Goal: Task Accomplishment & Management: Use online tool/utility

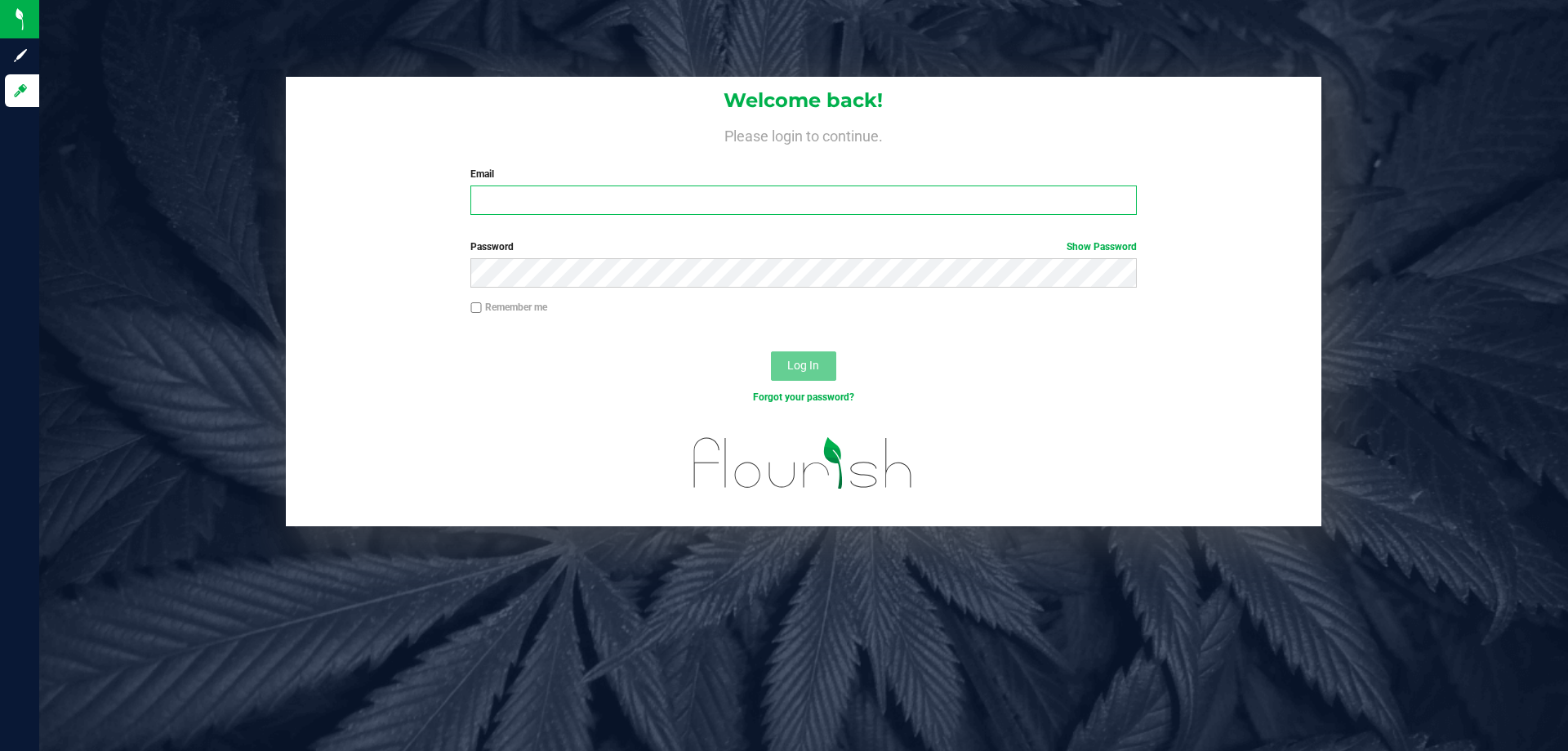
click at [516, 207] on input "Email" at bounding box center [803, 200] width 665 height 30
type input "[EMAIL_ADDRESS][DOMAIN_NAME]"
click at [771, 352] on button "Log In" at bounding box center [804, 366] width 66 height 30
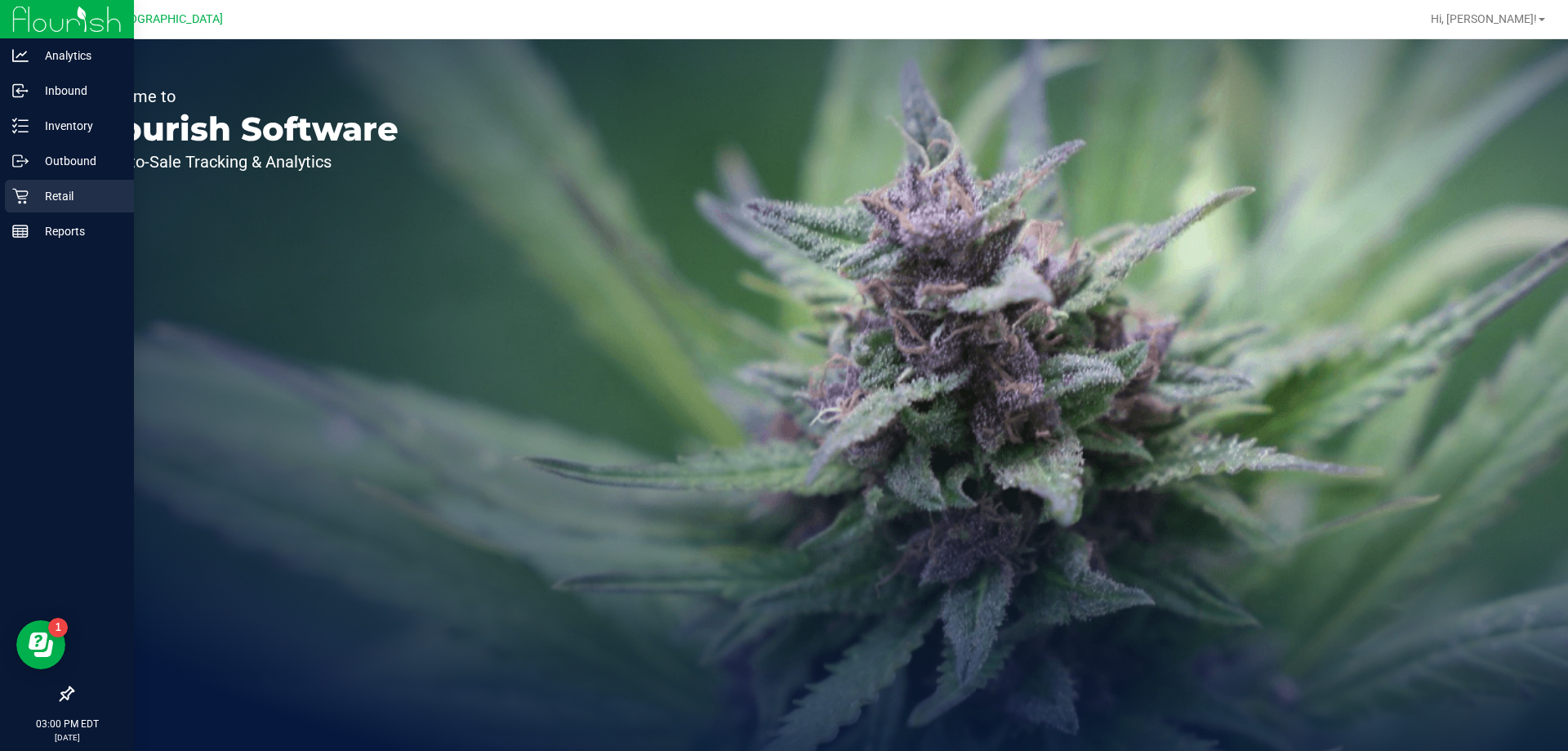
click at [68, 189] on p "Retail" at bounding box center [77, 196] width 98 height 20
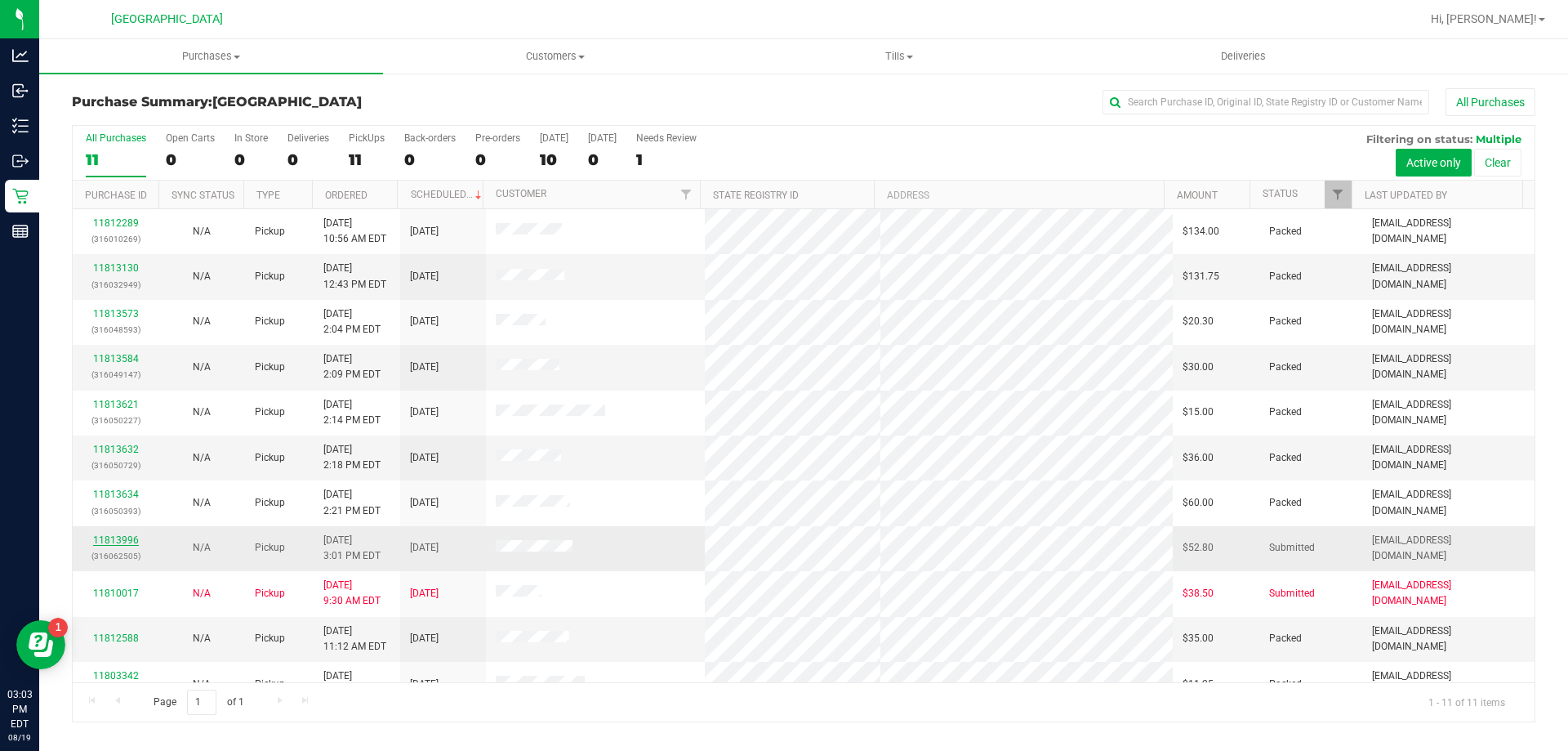
click at [129, 544] on link "11813996" at bounding box center [116, 540] width 46 height 12
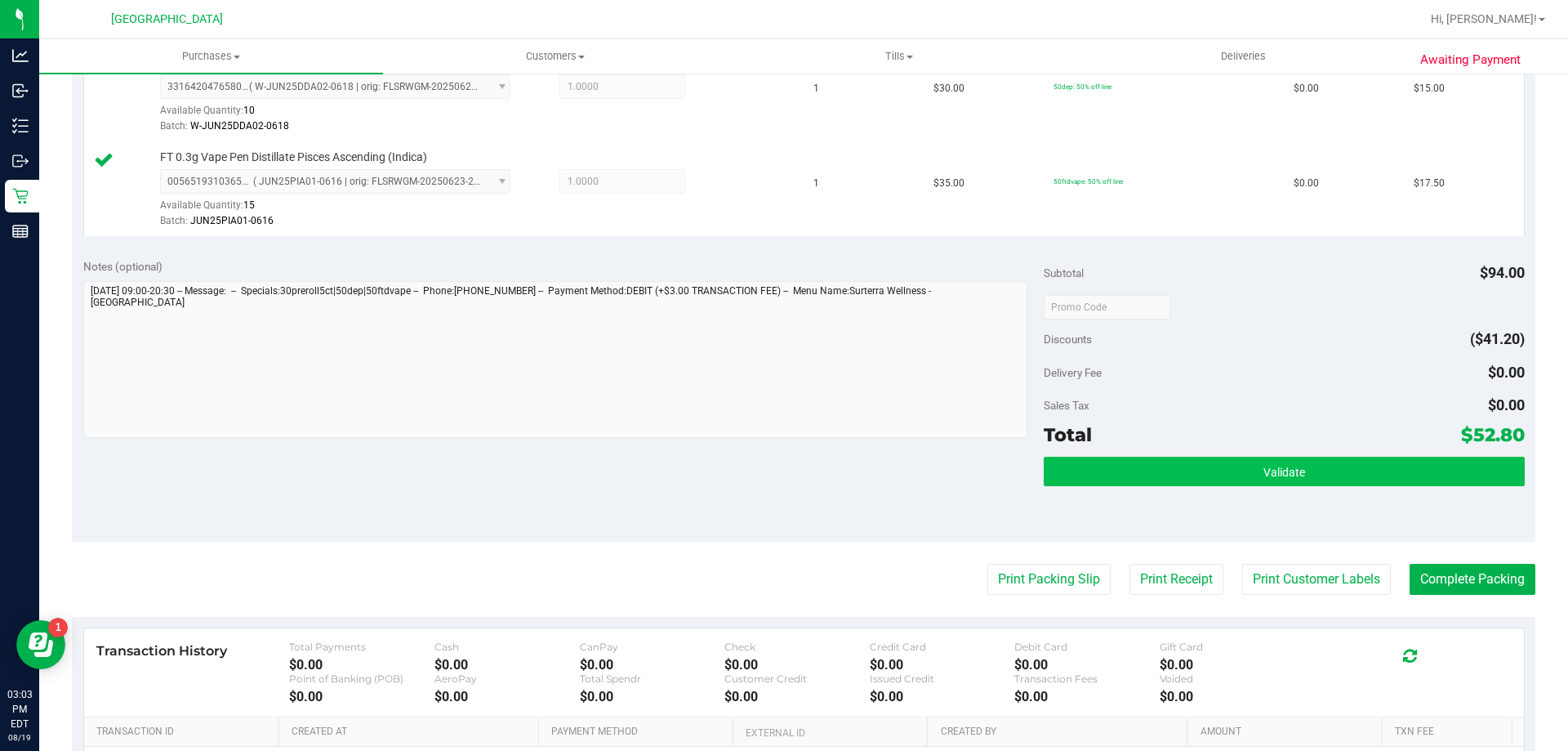
scroll to position [572, 0]
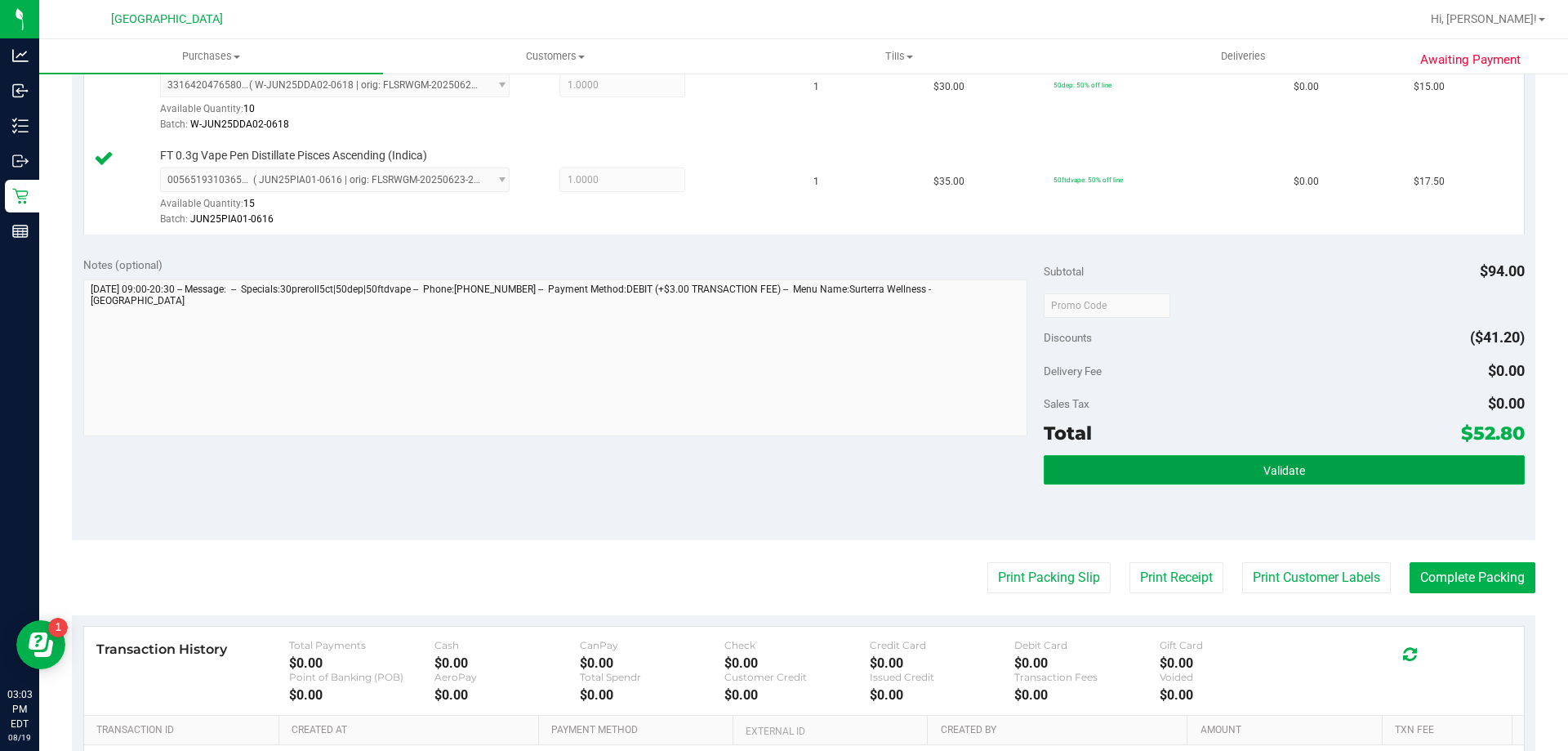
click at [1314, 469] on button "Validate" at bounding box center [1284, 469] width 480 height 30
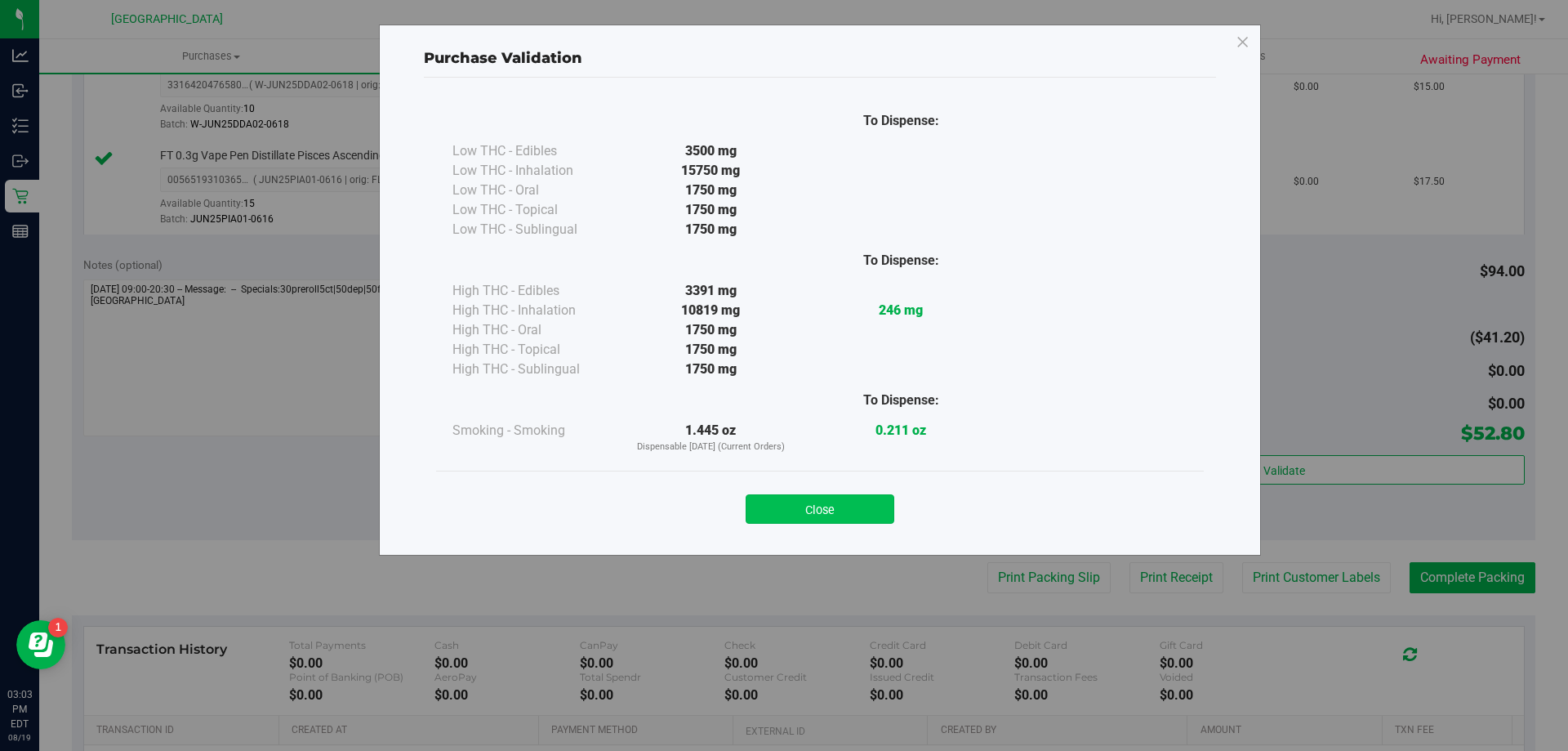
click at [799, 506] on button "Close" at bounding box center [819, 509] width 148 height 30
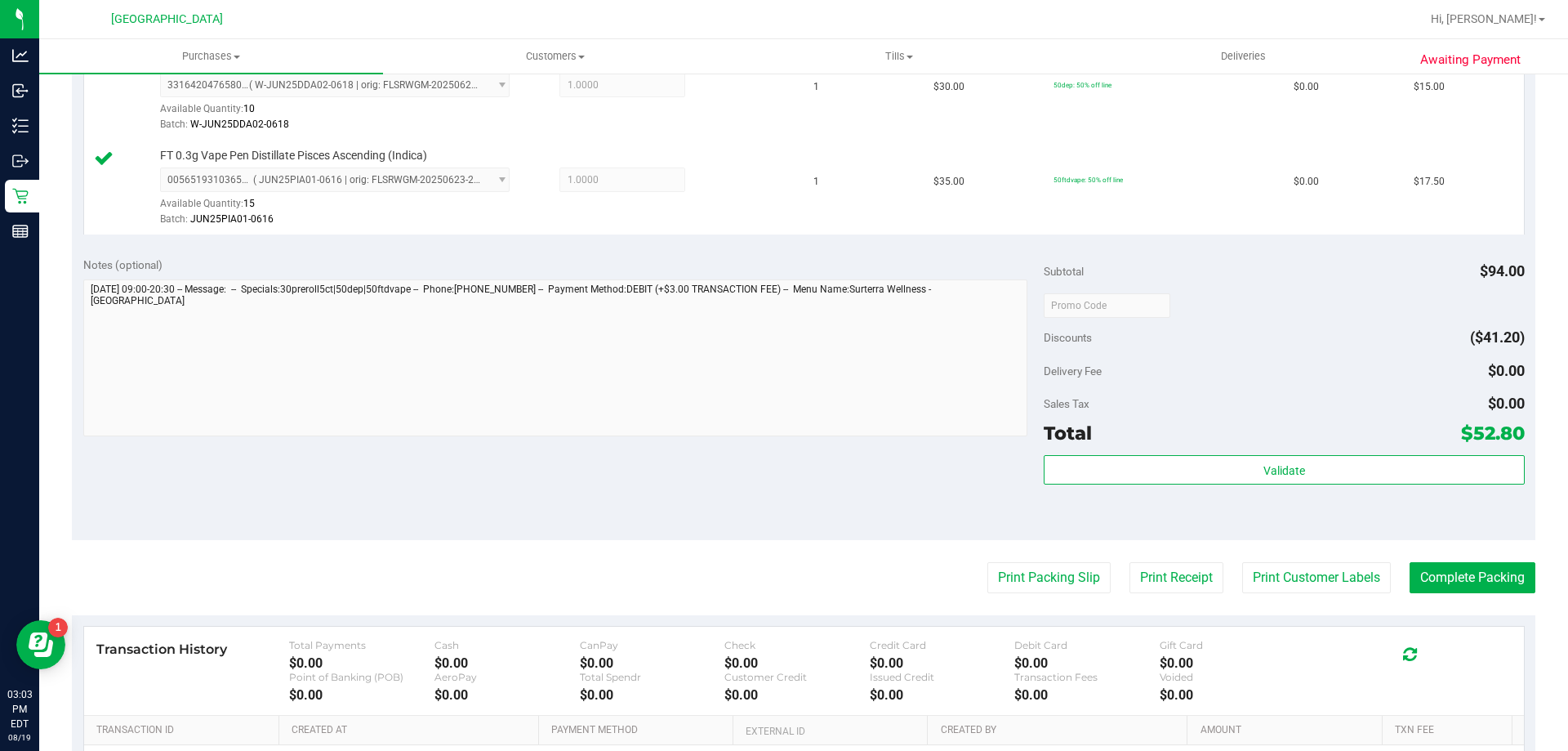
click at [1307, 448] on div "Total $52.80" at bounding box center [1284, 433] width 480 height 30
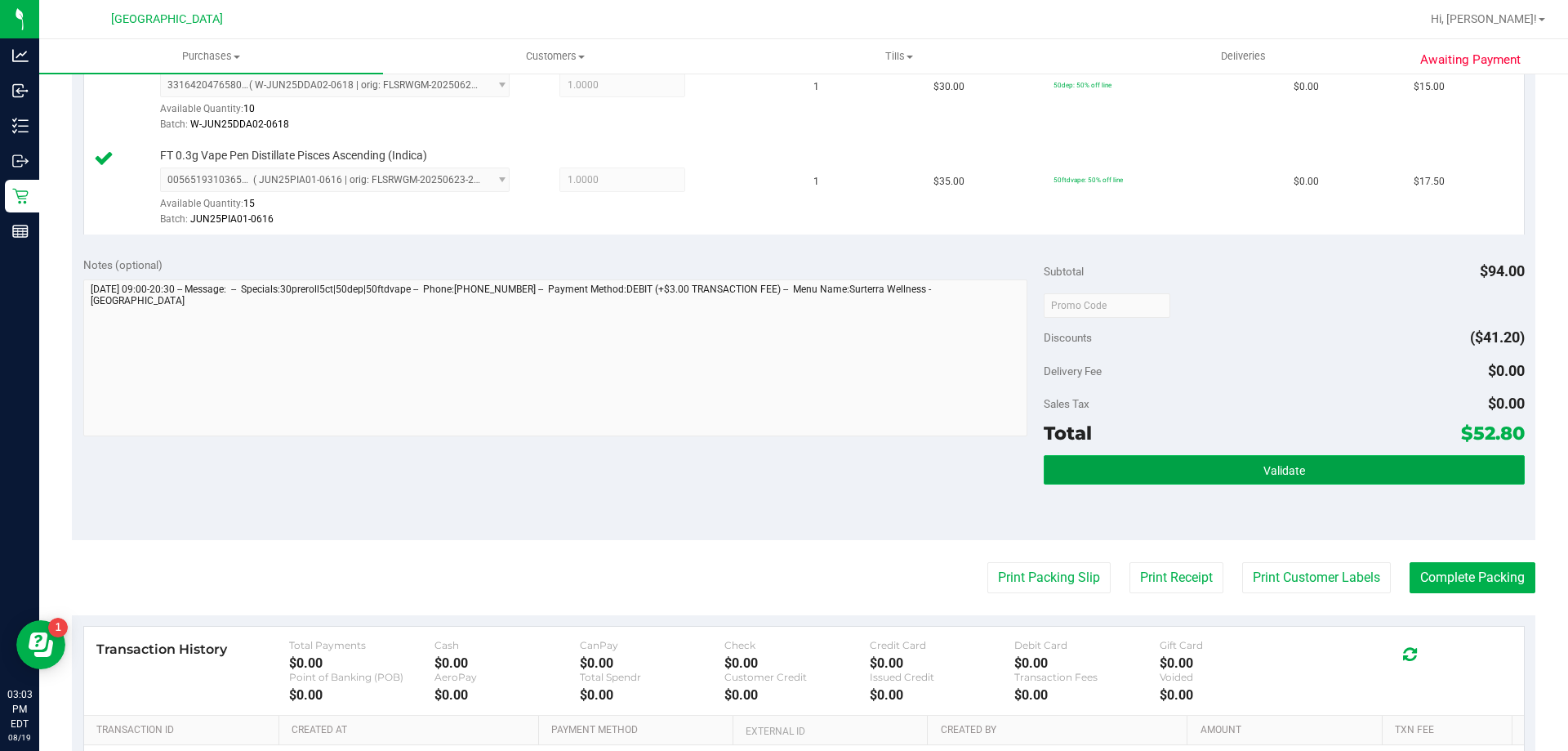
click at [1297, 457] on button "Validate" at bounding box center [1284, 469] width 480 height 30
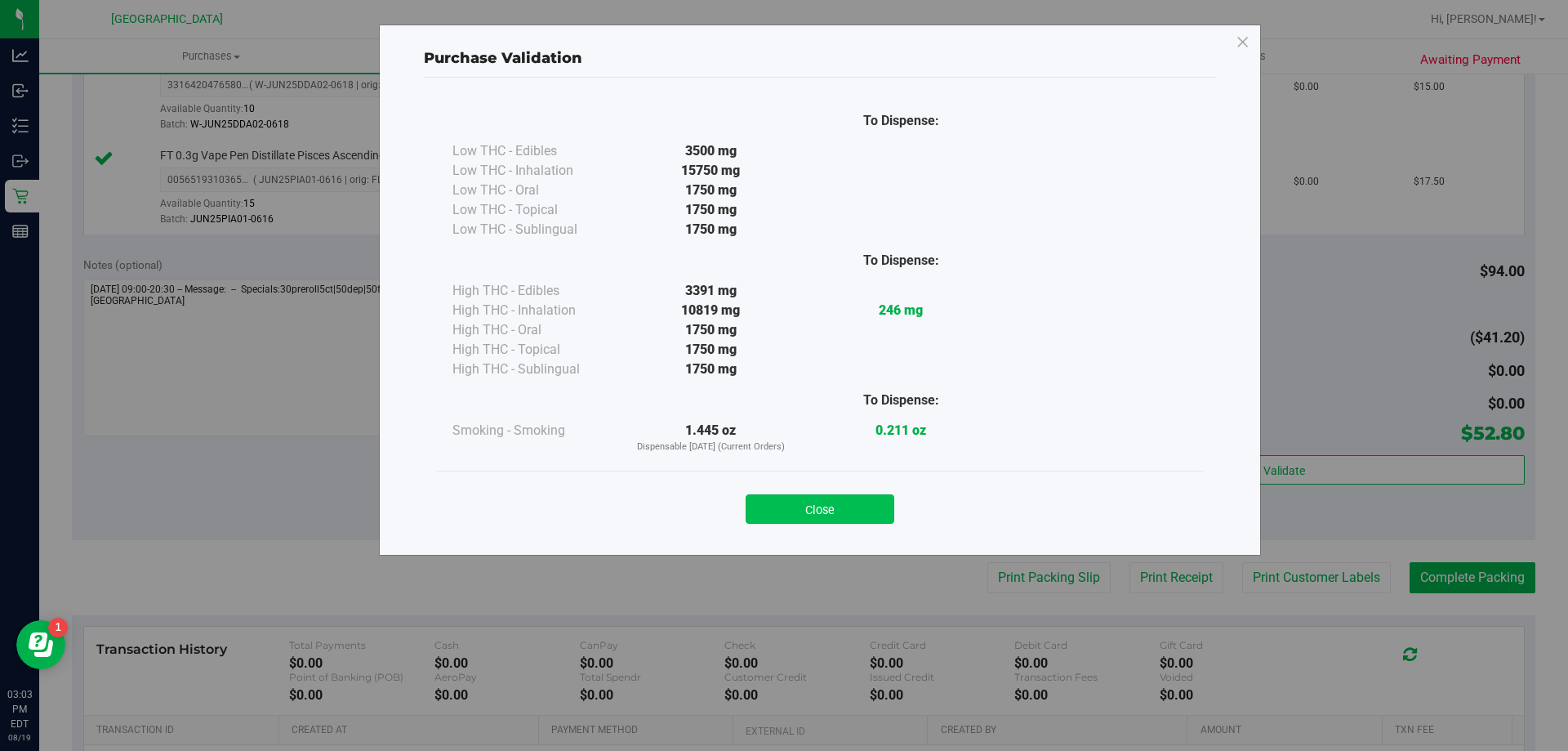
click at [840, 510] on button "Close" at bounding box center [819, 509] width 148 height 30
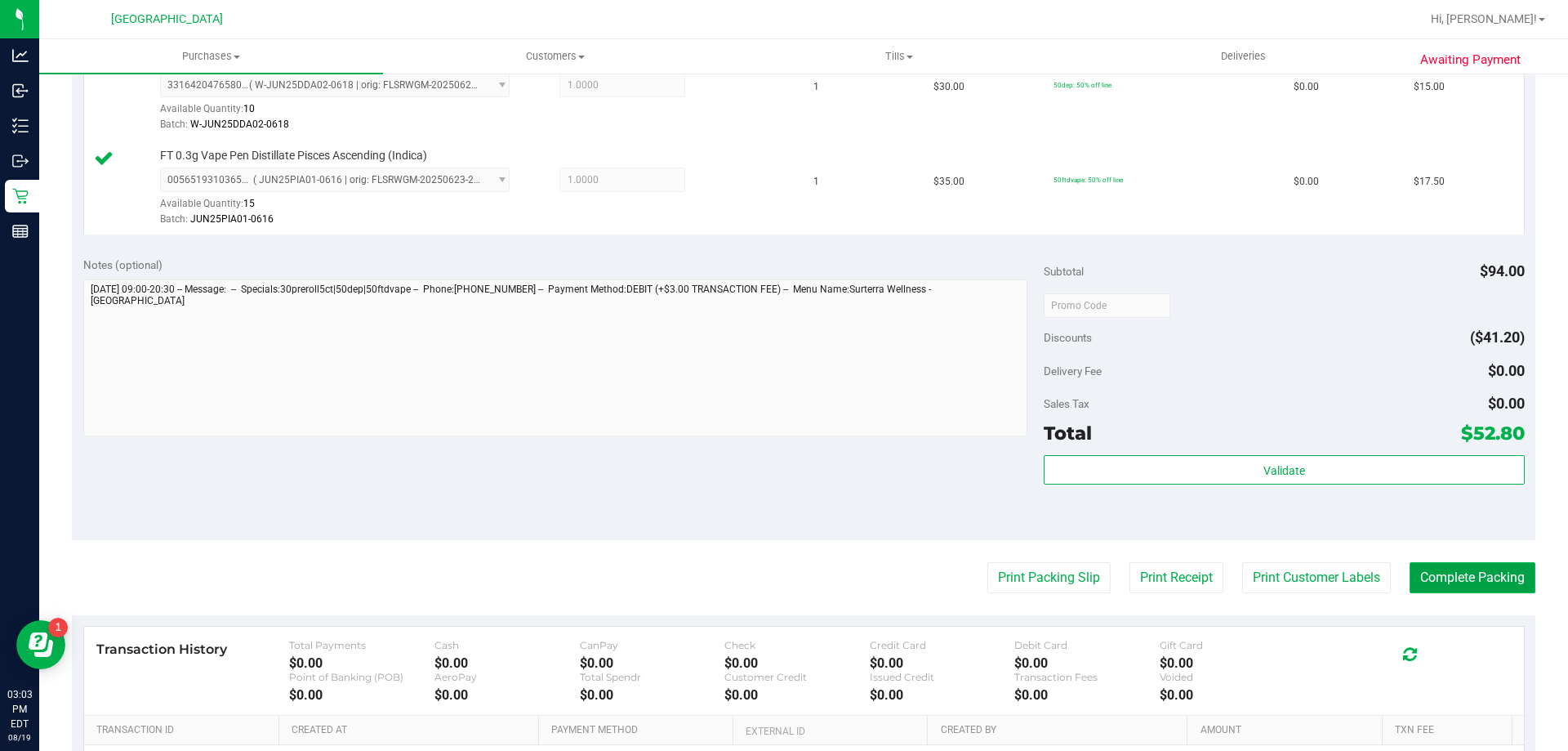
click at [1444, 581] on button "Complete Packing" at bounding box center [1473, 577] width 126 height 31
click at [1443, 580] on button "Complete Packing" at bounding box center [1473, 577] width 126 height 31
click at [1443, 580] on button "Complete Packing" at bounding box center [1466, 577] width 138 height 31
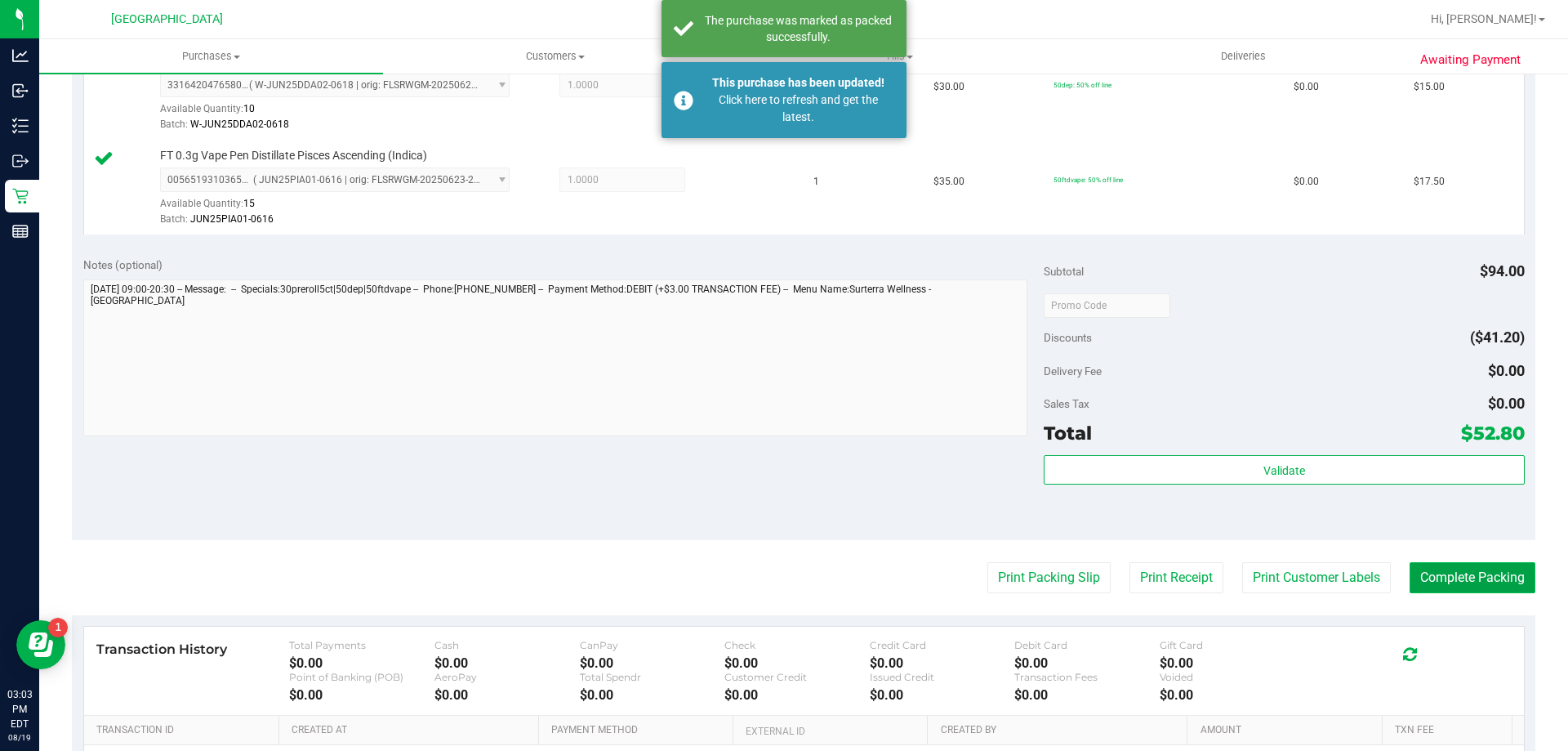
click at [1458, 573] on button "Complete Packing" at bounding box center [1473, 577] width 126 height 31
click at [1458, 573] on button "Complete Packing" at bounding box center [1466, 577] width 138 height 31
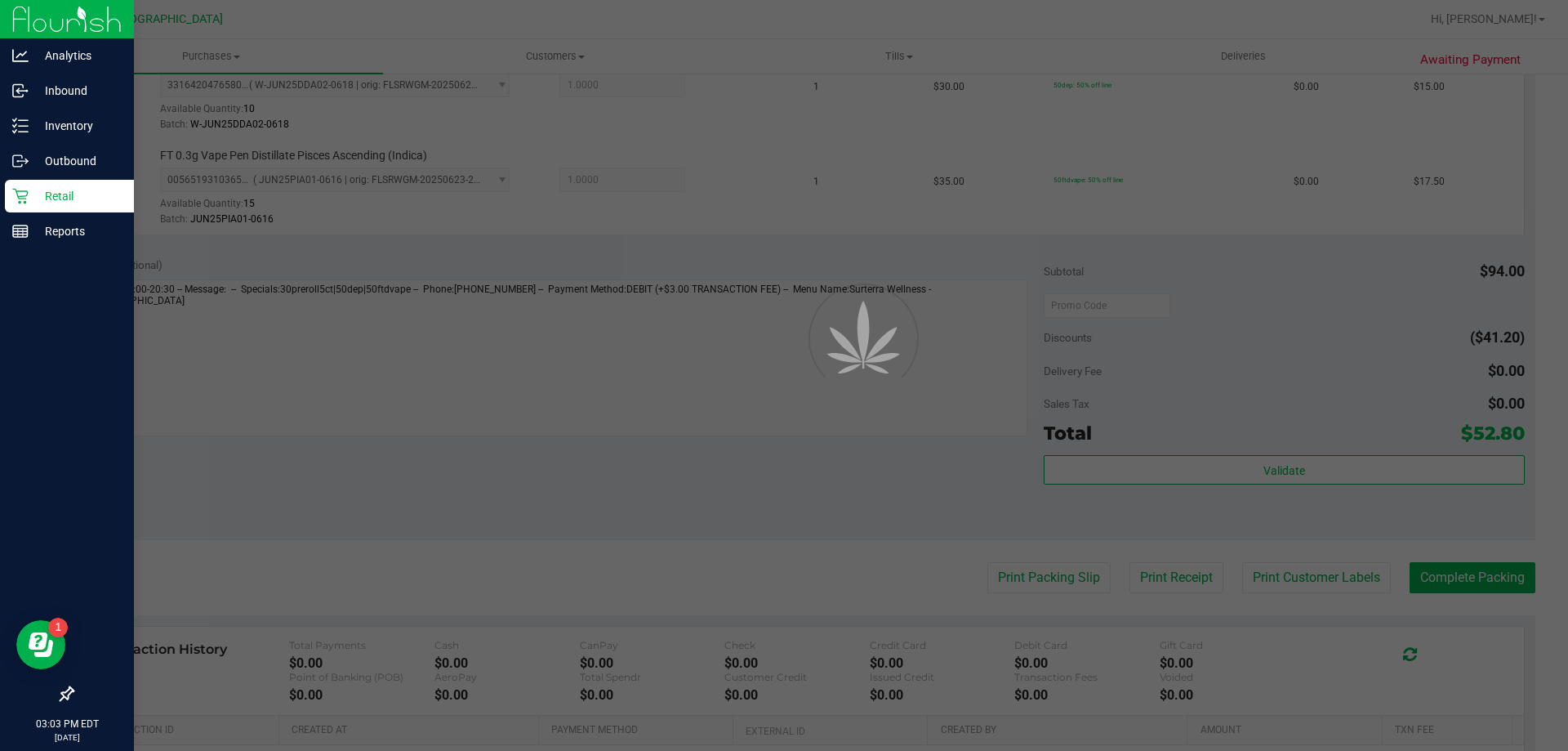
click at [88, 192] on p "Retail" at bounding box center [77, 196] width 98 height 20
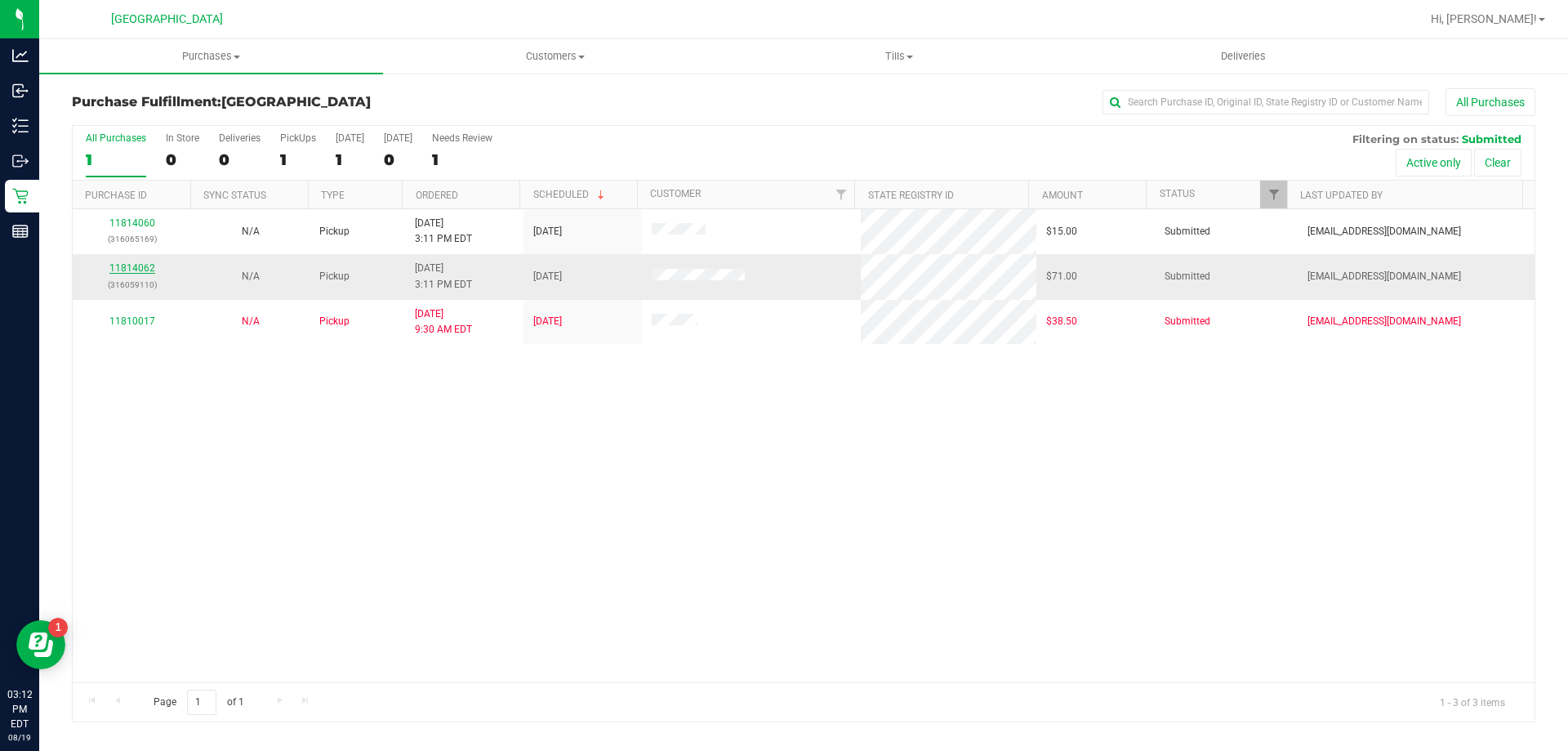
click at [119, 264] on link "11814062" at bounding box center [132, 268] width 46 height 12
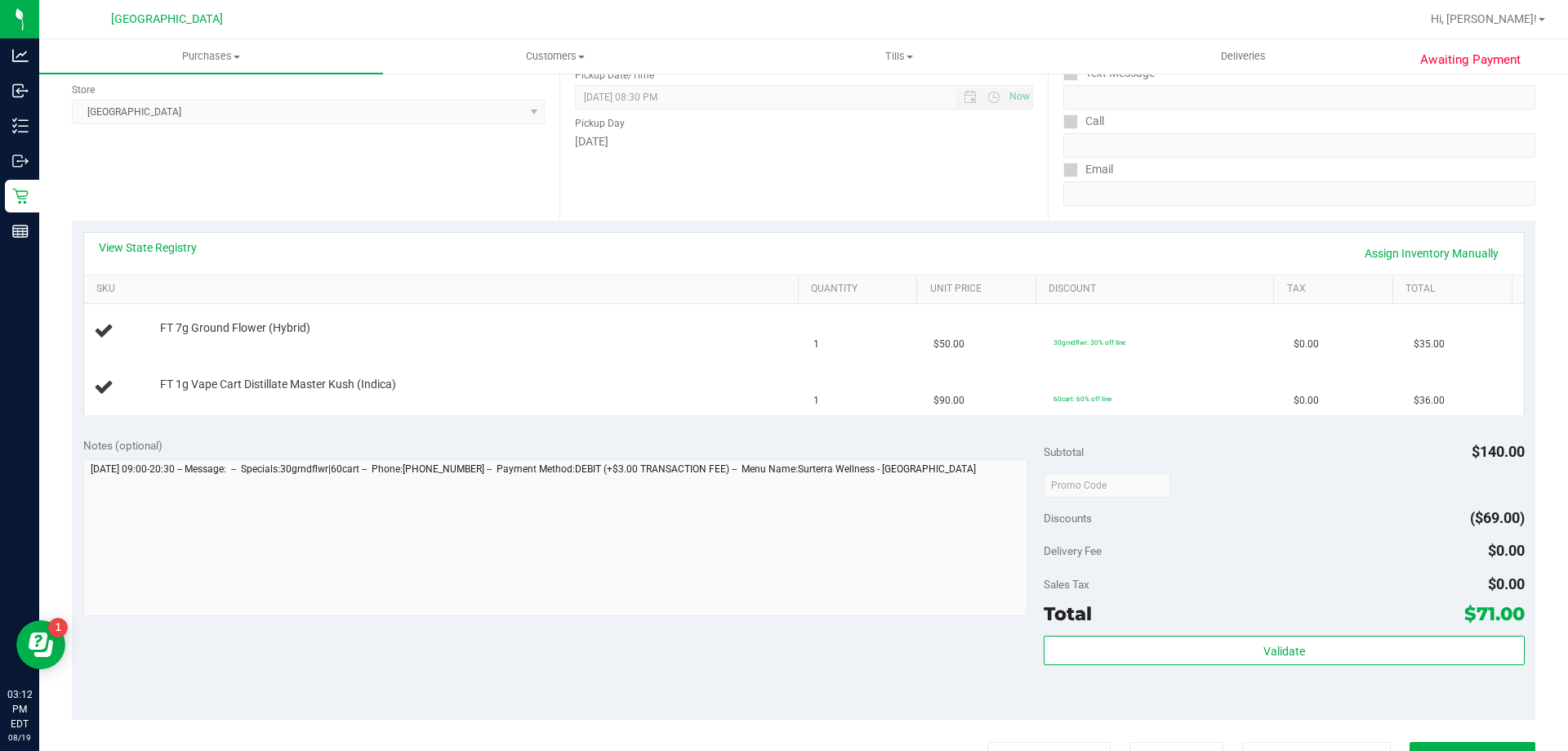
scroll to position [490, 0]
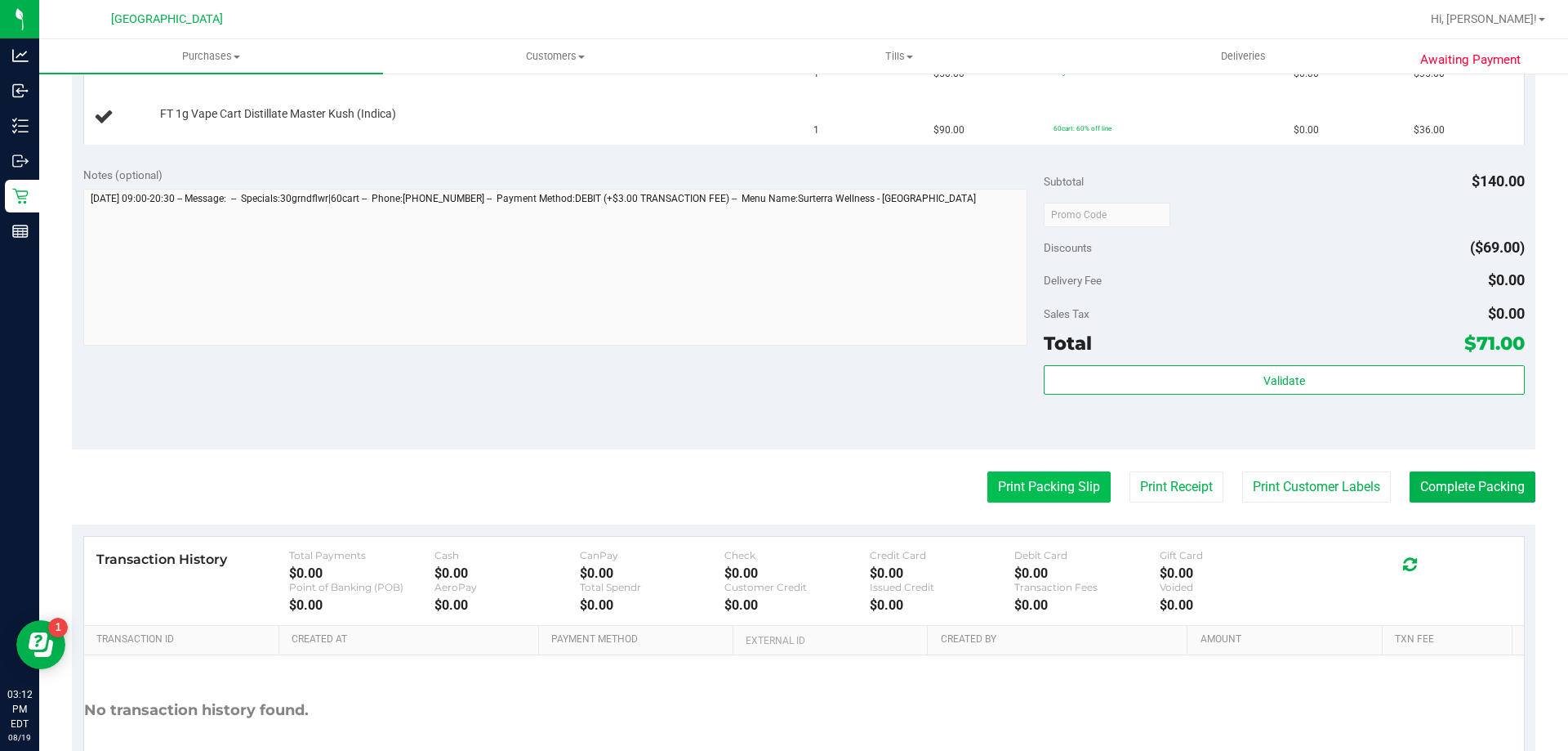
click at [1018, 498] on button "Print Packing Slip" at bounding box center [1048, 487] width 123 height 31
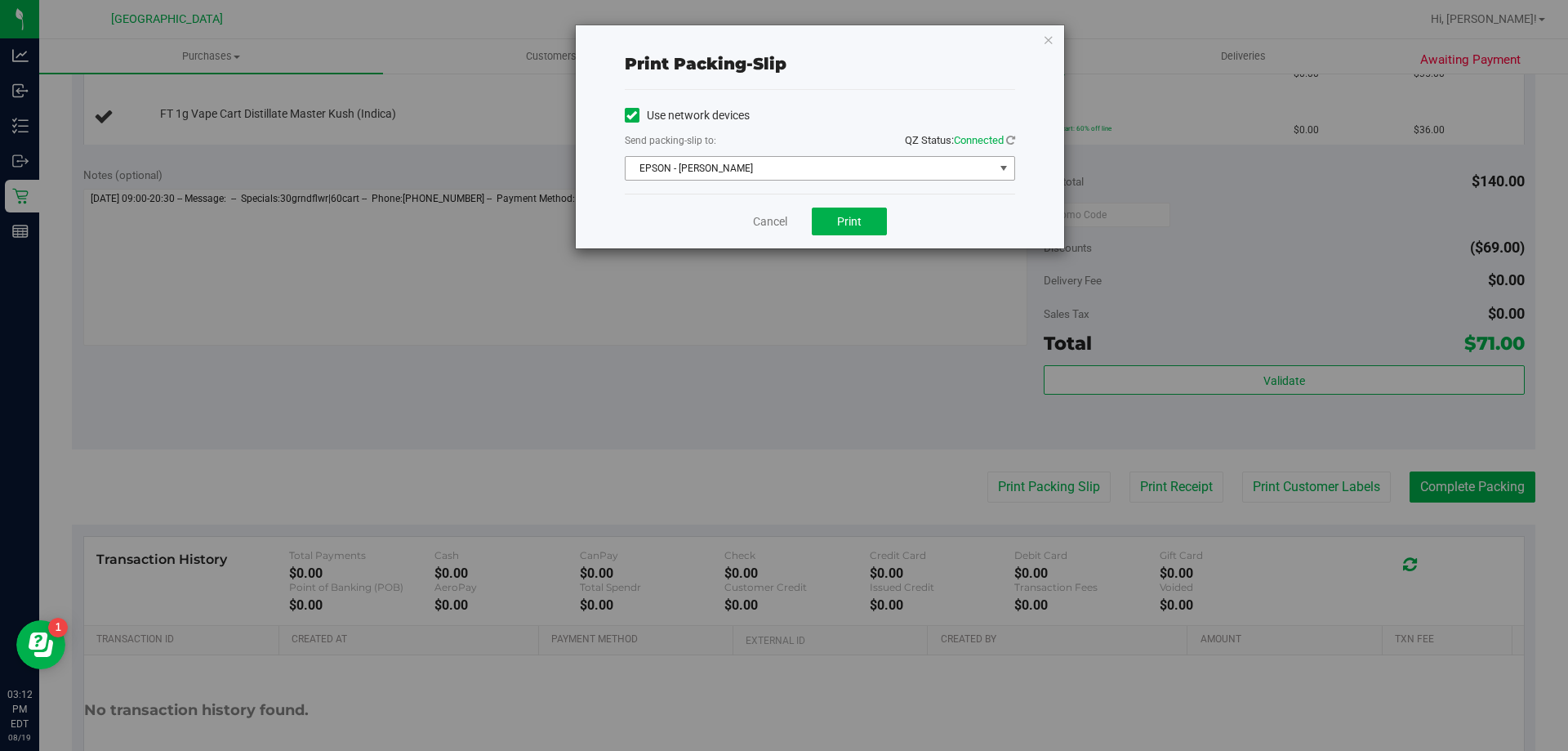
click at [766, 174] on span "EPSON - [PERSON_NAME]" at bounding box center [810, 167] width 369 height 22
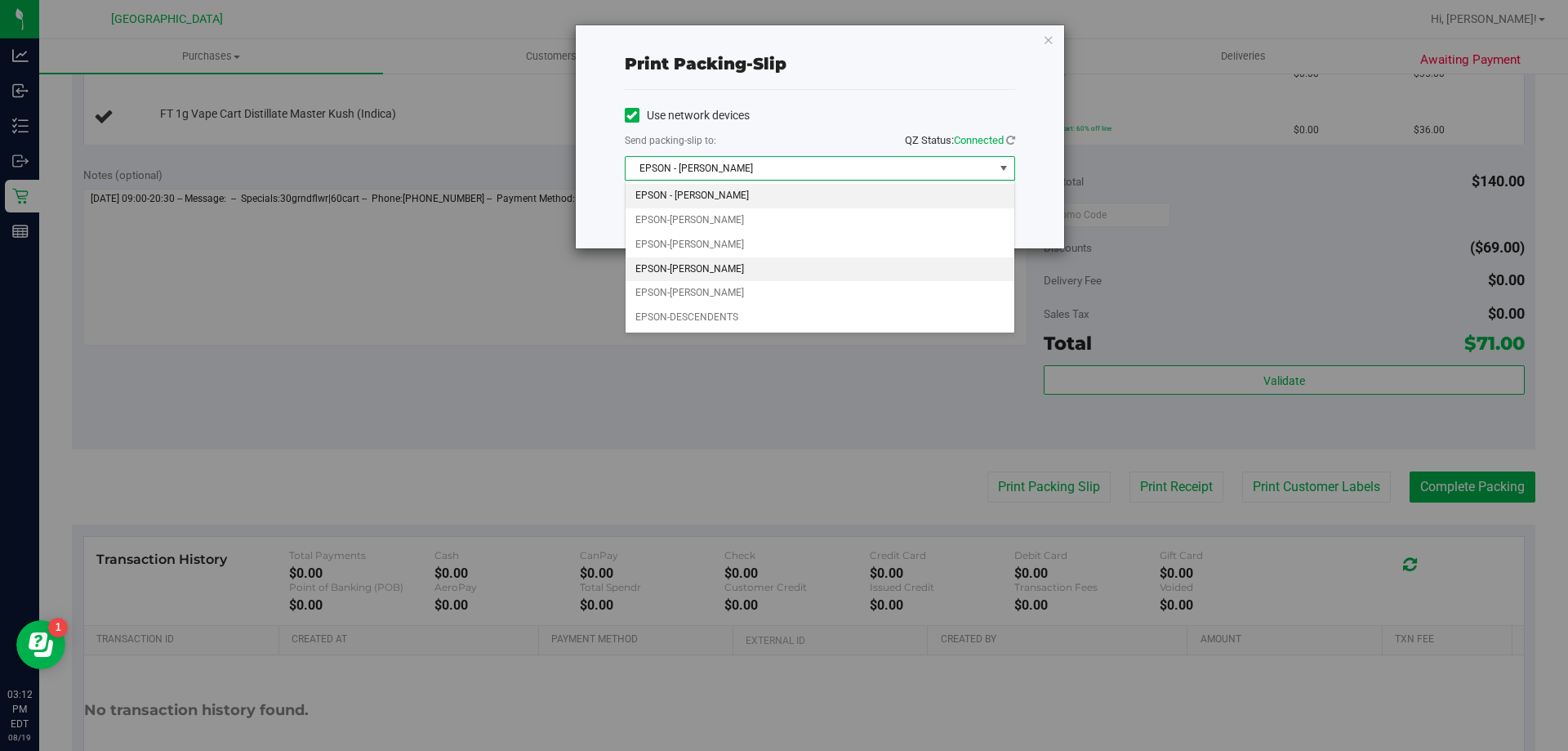
click at [683, 263] on li "EPSON-[PERSON_NAME]" at bounding box center [820, 269] width 388 height 24
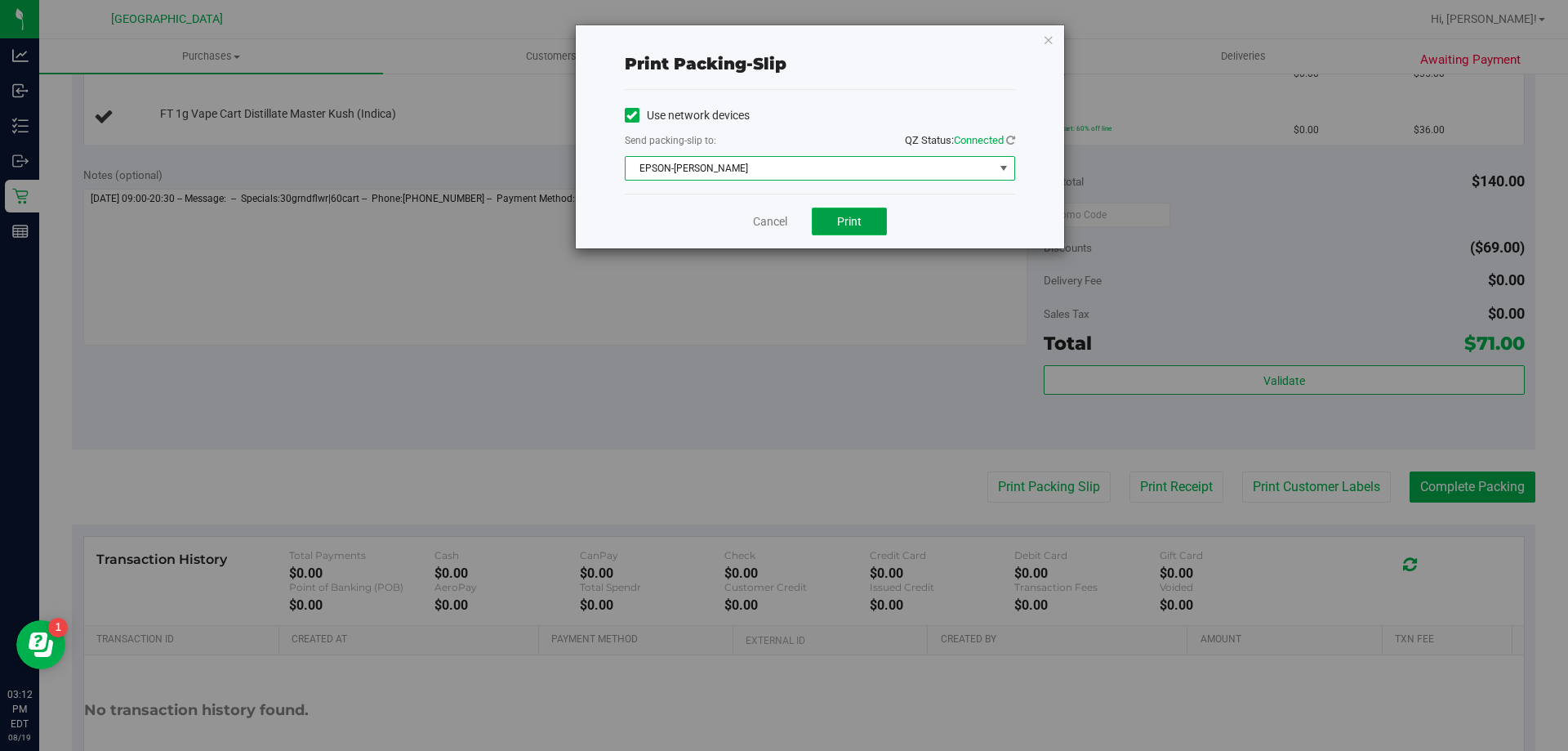
click at [847, 221] on span "Print" at bounding box center [849, 221] width 24 height 13
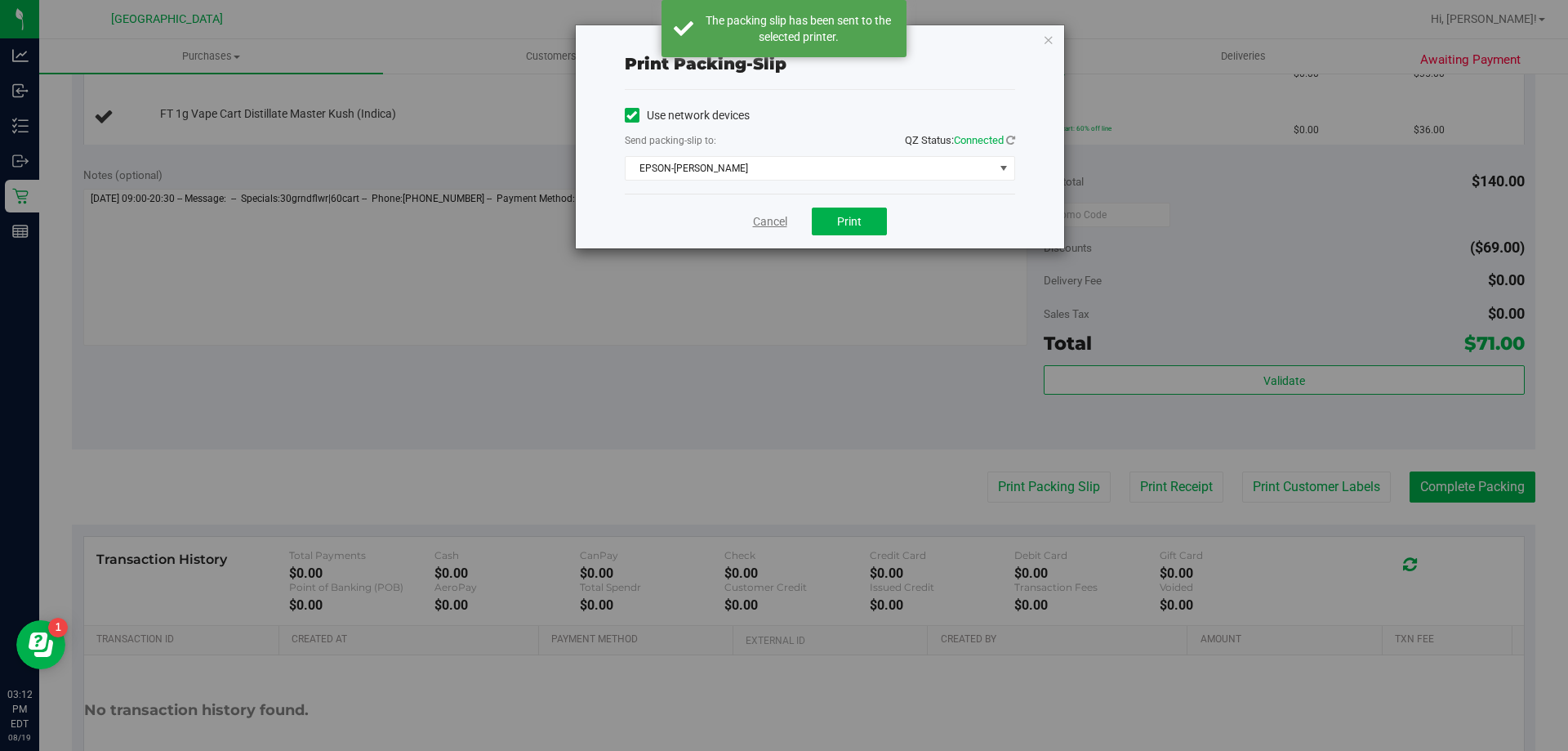
click at [763, 220] on link "Cancel" at bounding box center [771, 221] width 34 height 17
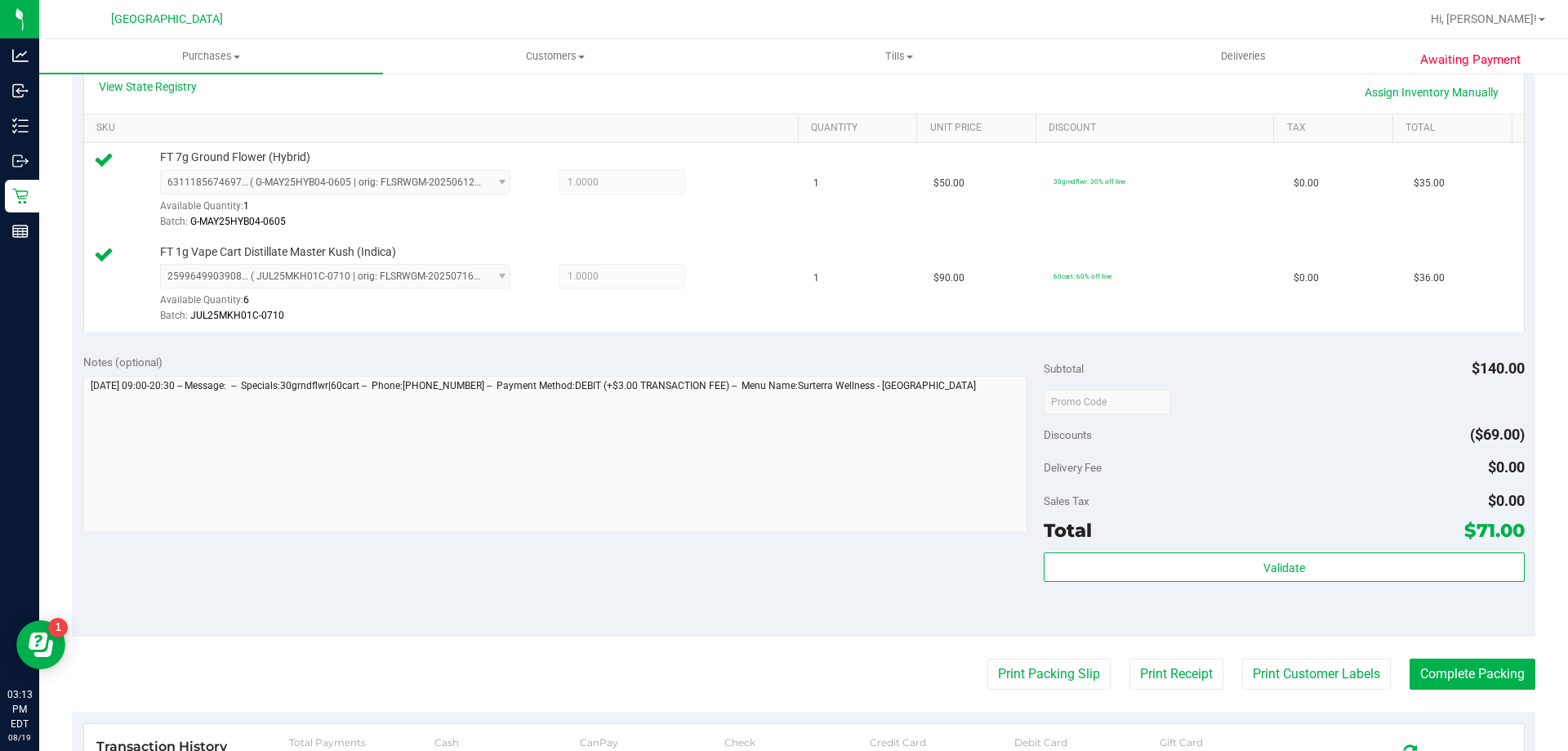
scroll to position [572, 0]
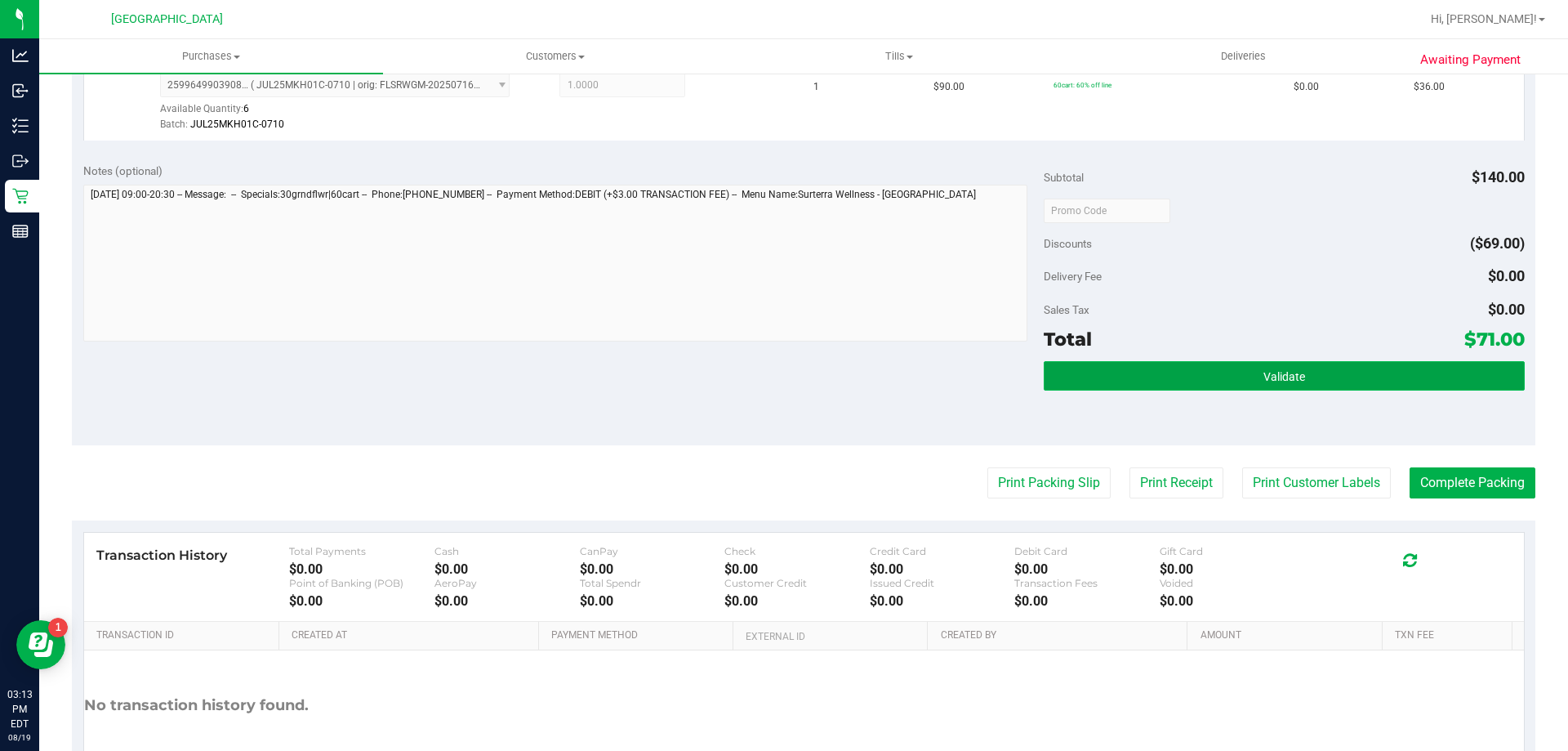
click at [1305, 380] on button "Validate" at bounding box center [1284, 376] width 480 height 30
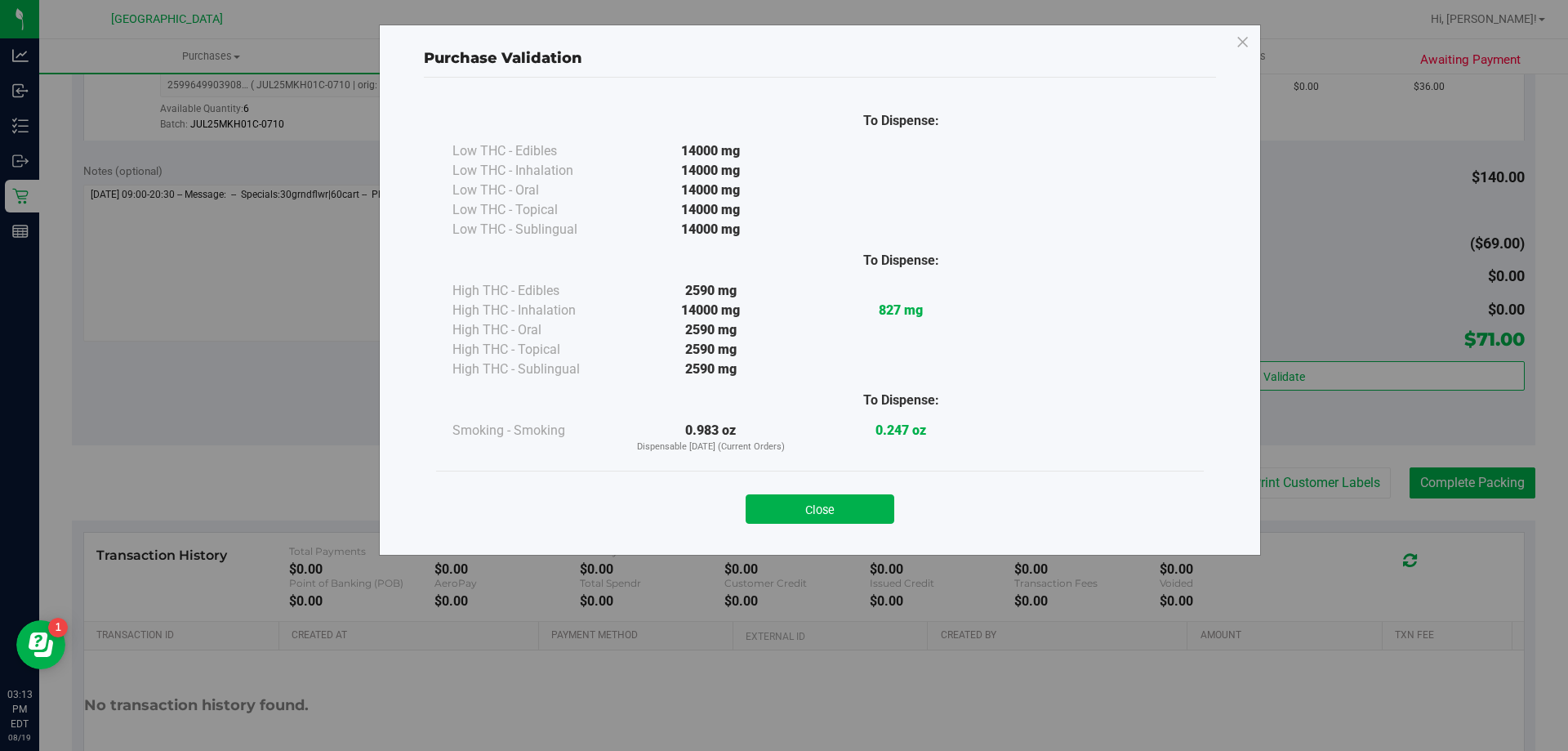
click at [811, 503] on button "Close" at bounding box center [819, 509] width 148 height 30
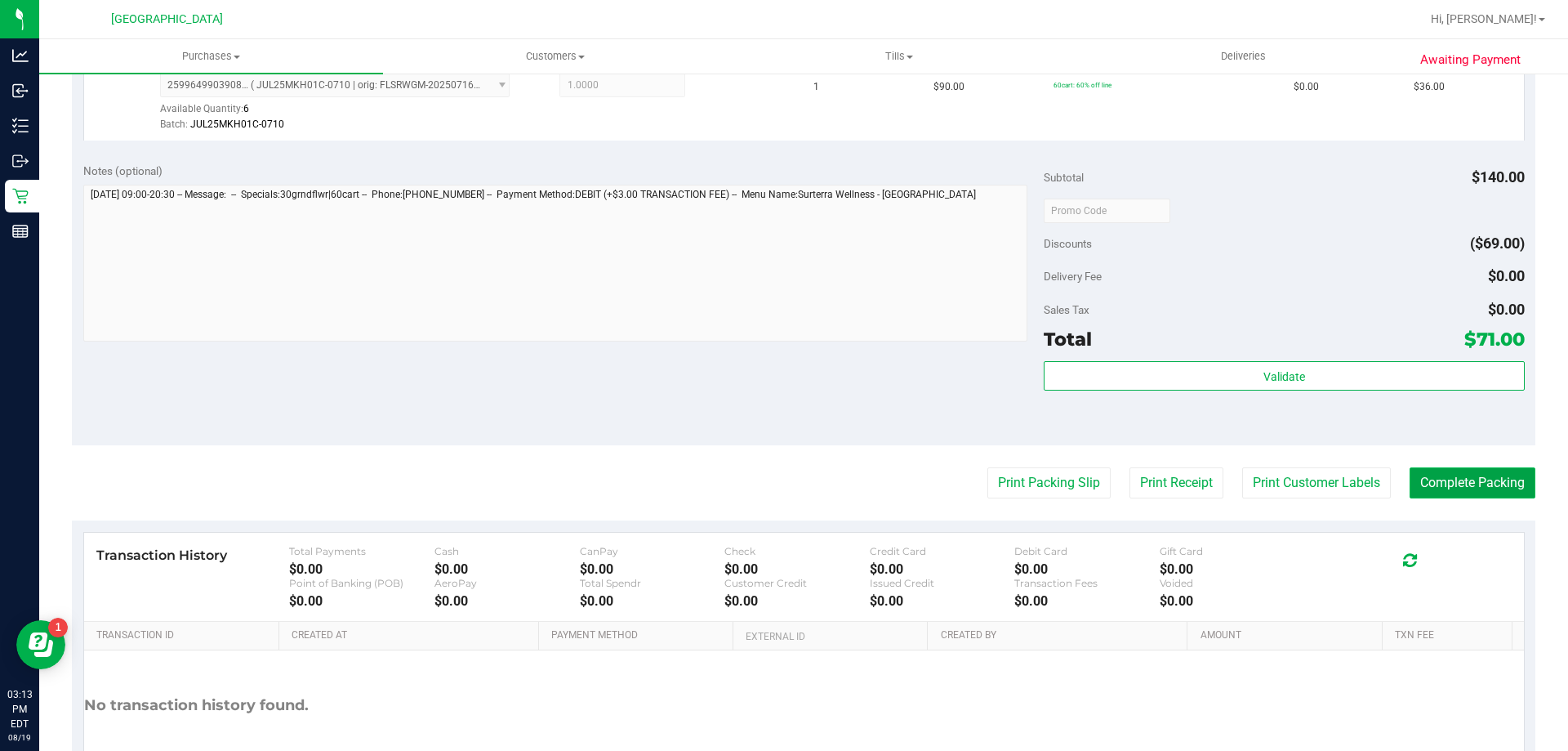
click at [1465, 487] on button "Complete Packing" at bounding box center [1473, 483] width 126 height 31
click at [1465, 487] on button "Complete Packing" at bounding box center [1466, 483] width 138 height 31
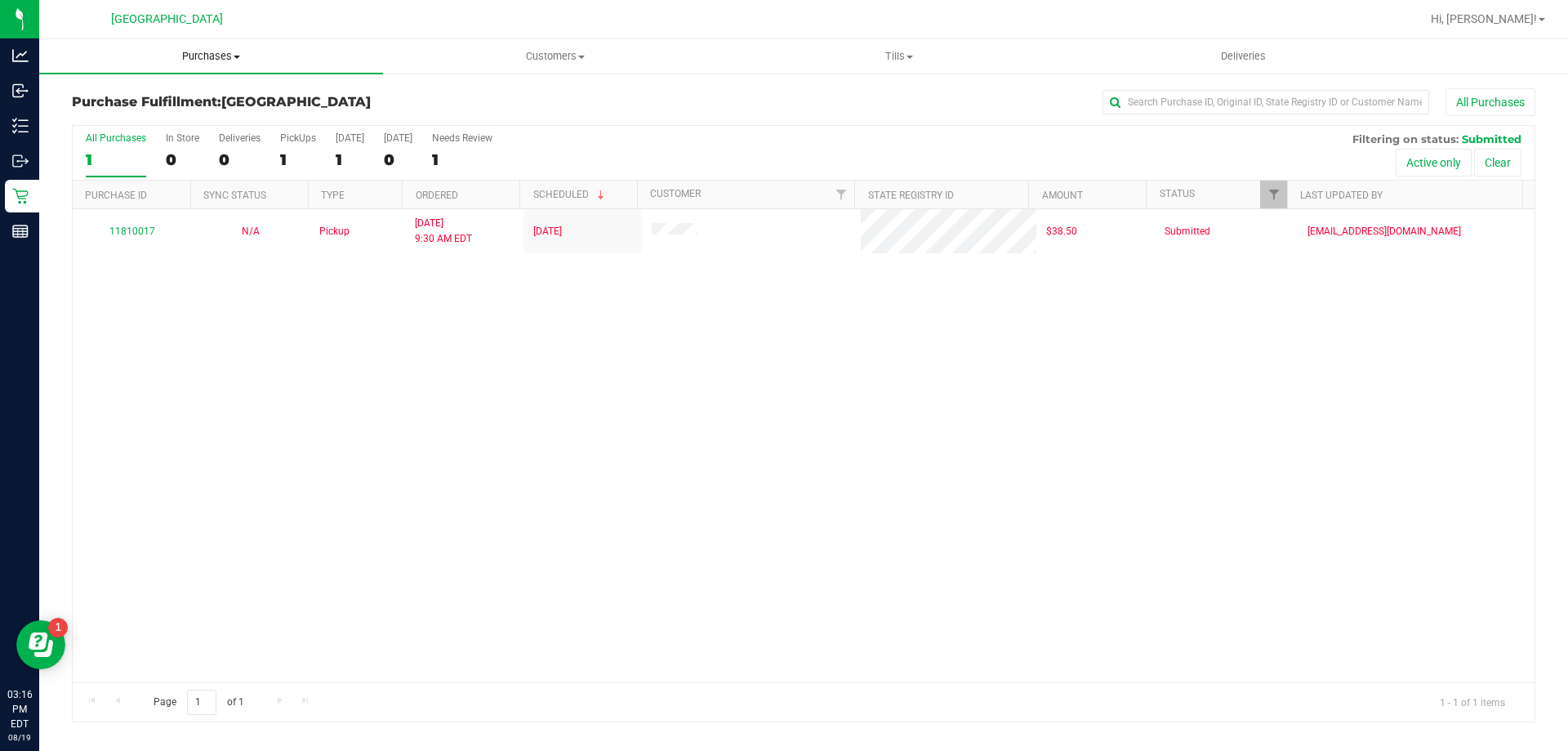
click at [189, 56] on span "Purchases" at bounding box center [211, 57] width 343 height 14
click at [150, 115] on li "Fulfillment" at bounding box center [211, 119] width 343 height 20
click at [610, 450] on div "11810017 N/A Pickup [DATE] 9:30 AM EDT 8/19/2025 $38.50 Submitted [EMAIL_ADDRES…" at bounding box center [804, 446] width 1462 height 473
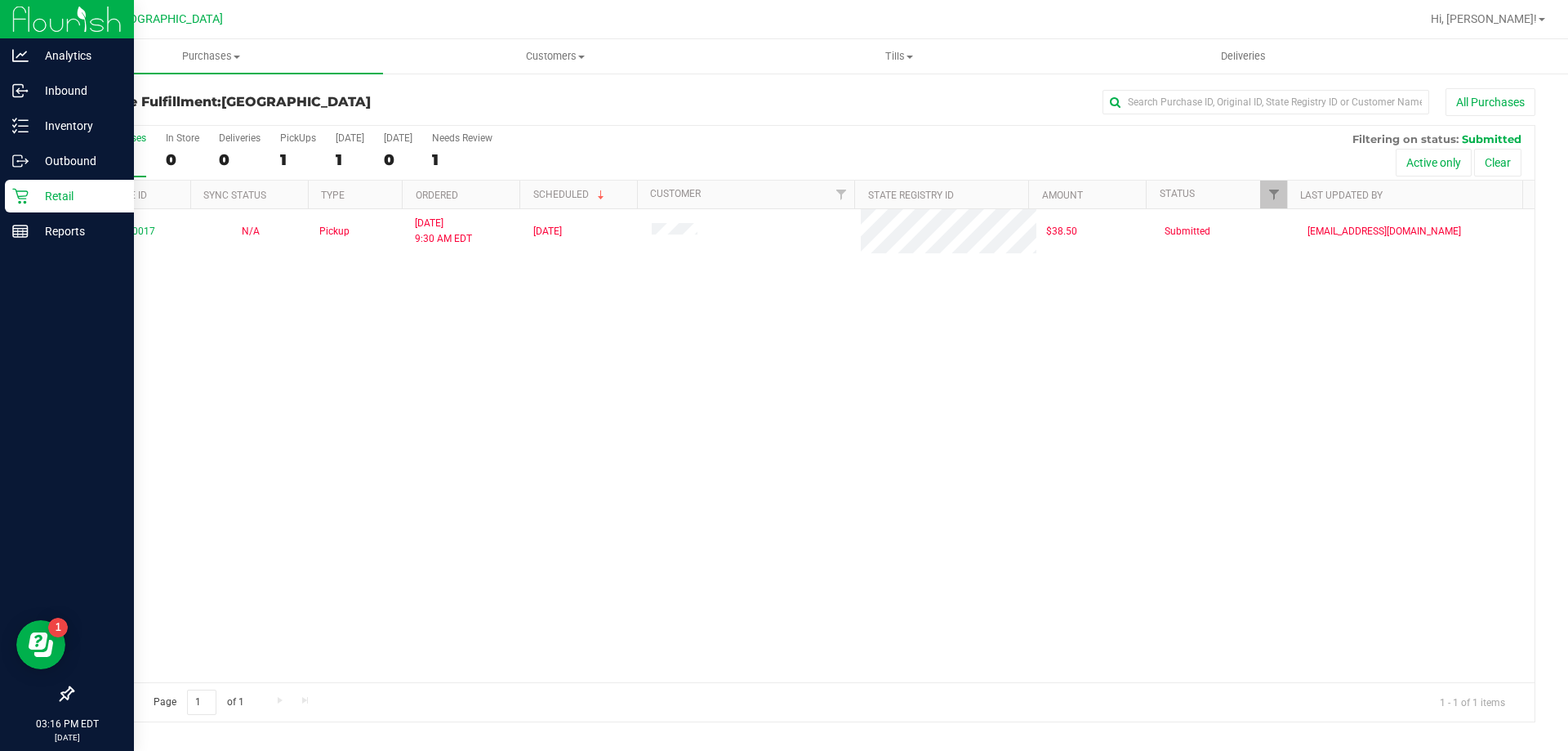
click at [31, 193] on p "Retail" at bounding box center [77, 196] width 98 height 20
